Goal: Task Accomplishment & Management: Use online tool/utility

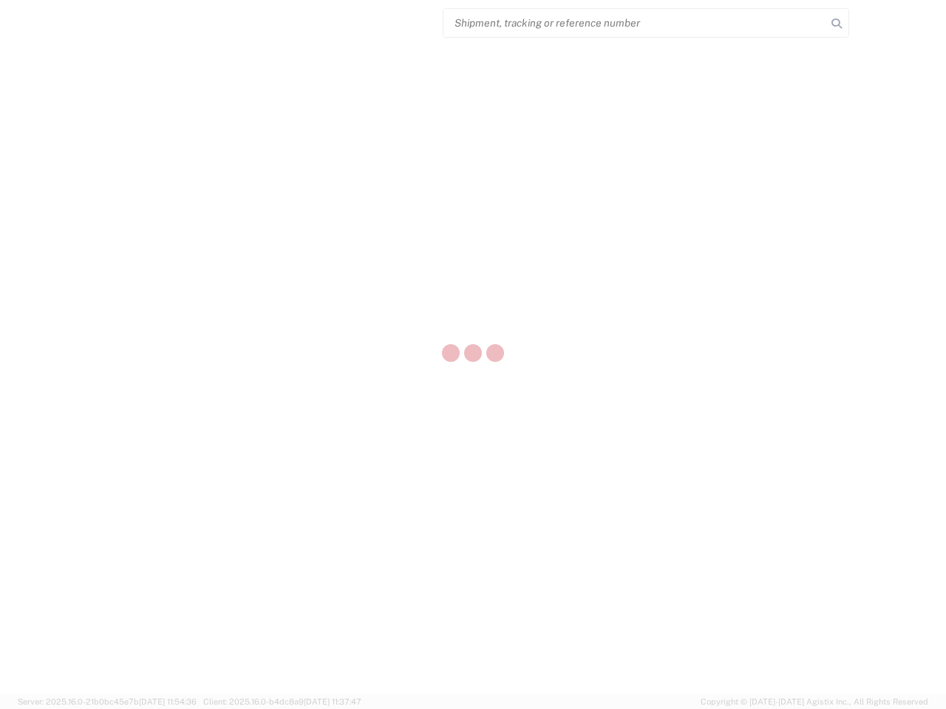
select select "US"
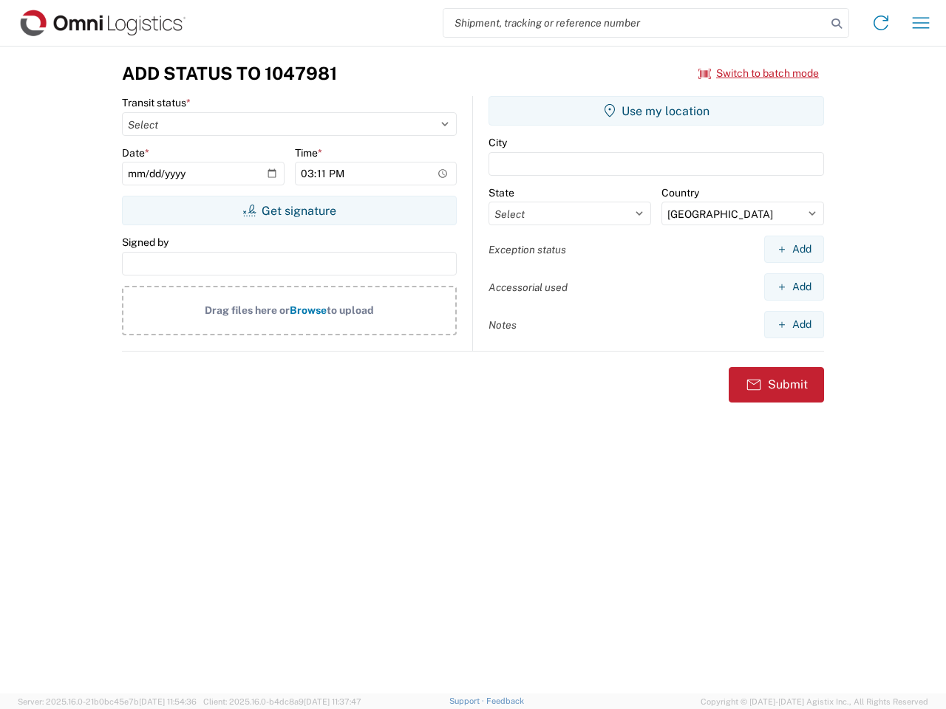
click at [635, 23] on input "search" at bounding box center [634, 23] width 383 height 28
click at [836, 24] on icon at bounding box center [836, 23] width 21 height 21
click at [881, 23] on icon at bounding box center [881, 23] width 24 height 24
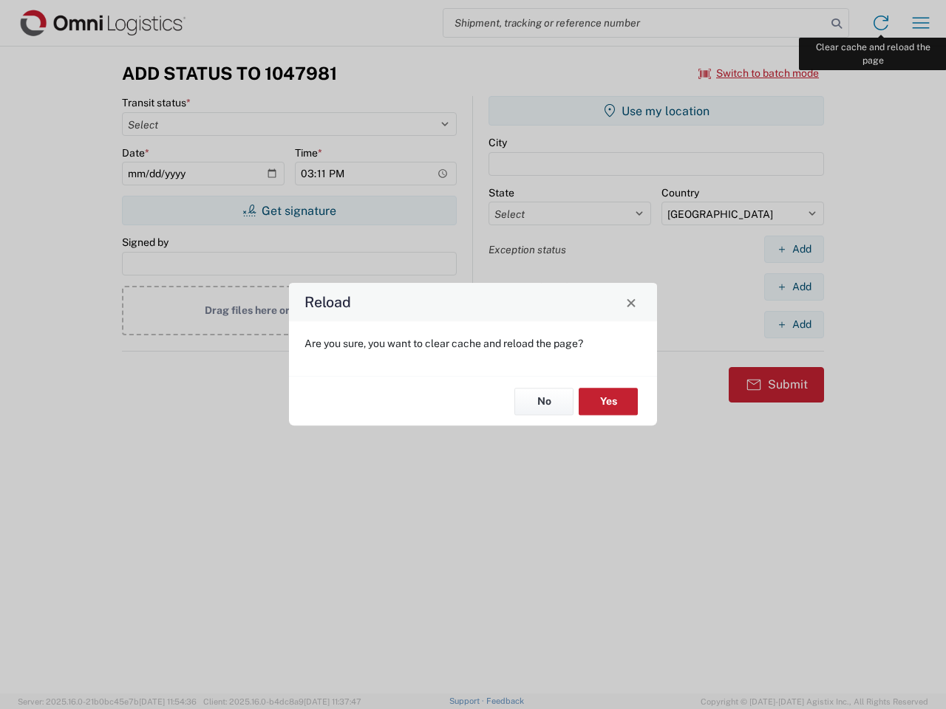
click at [921, 23] on div "Reload Are you sure, you want to clear cache and reload the page? No Yes" at bounding box center [473, 354] width 946 height 709
click at [759, 73] on div "Reload Are you sure, you want to clear cache and reload the page? No Yes" at bounding box center [473, 354] width 946 height 709
click at [289, 211] on div "Reload Are you sure, you want to clear cache and reload the page? No Yes" at bounding box center [473, 354] width 946 height 709
click at [656, 111] on div "Reload Are you sure, you want to clear cache and reload the page? No Yes" at bounding box center [473, 354] width 946 height 709
click at [794, 249] on div "Reload Are you sure, you want to clear cache and reload the page? No Yes" at bounding box center [473, 354] width 946 height 709
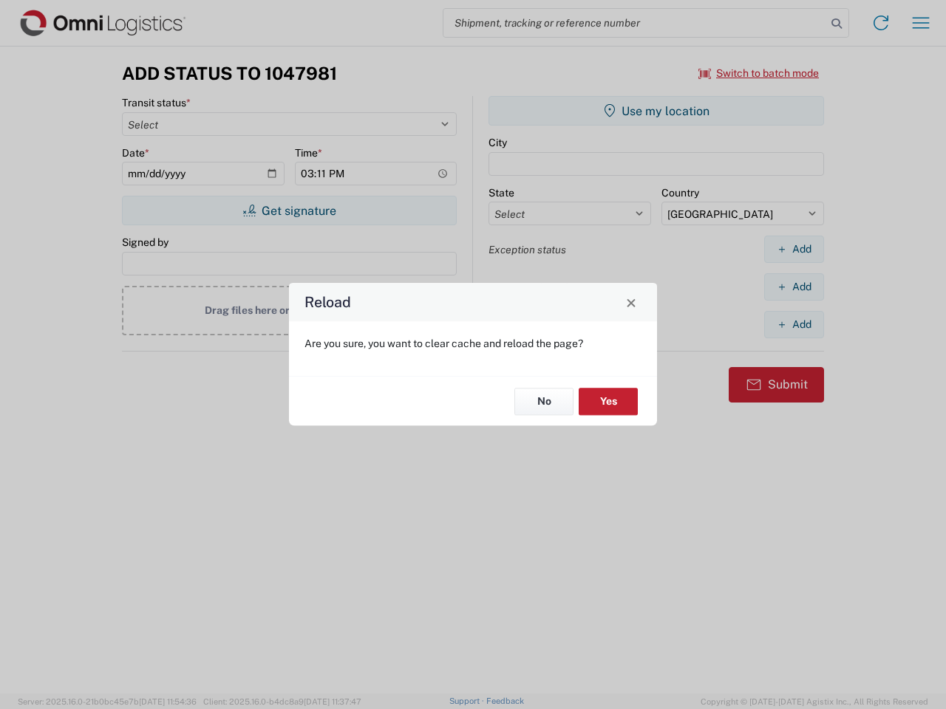
click at [794, 287] on div "Reload Are you sure, you want to clear cache and reload the page? No Yes" at bounding box center [473, 354] width 946 height 709
click at [794, 324] on div "Reload Are you sure, you want to clear cache and reload the page? No Yes" at bounding box center [473, 354] width 946 height 709
